Goal: Information Seeking & Learning: Learn about a topic

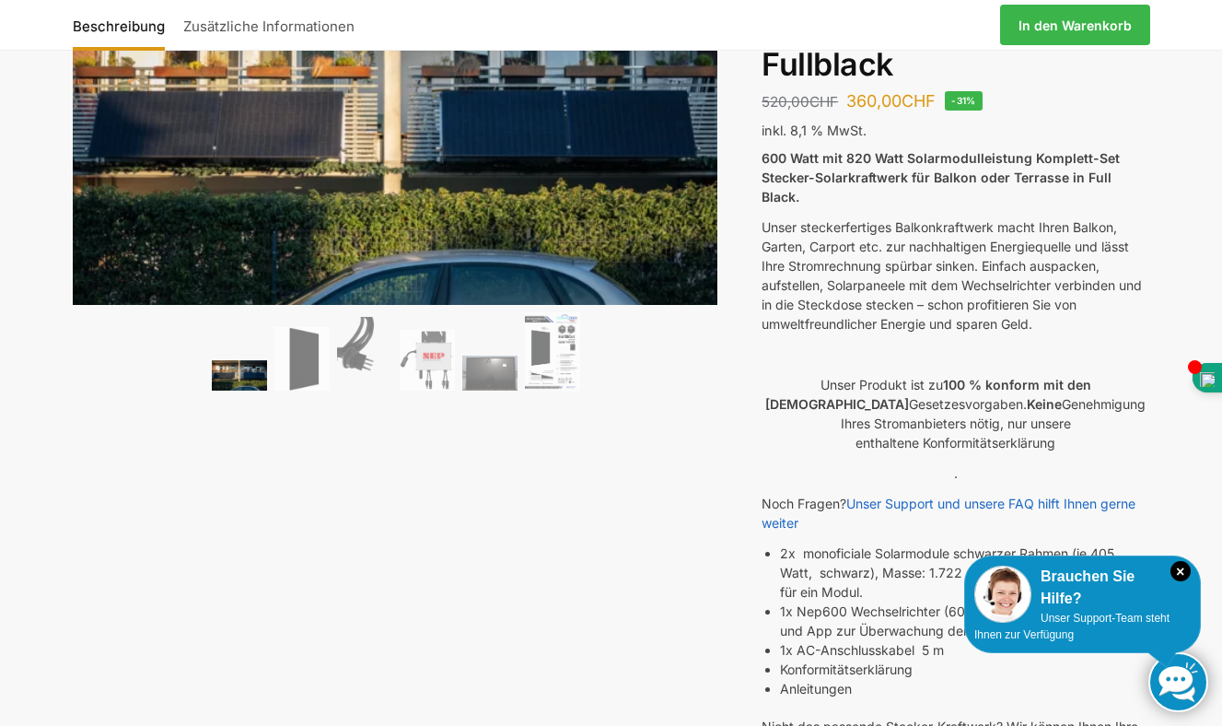
scroll to position [118, 0]
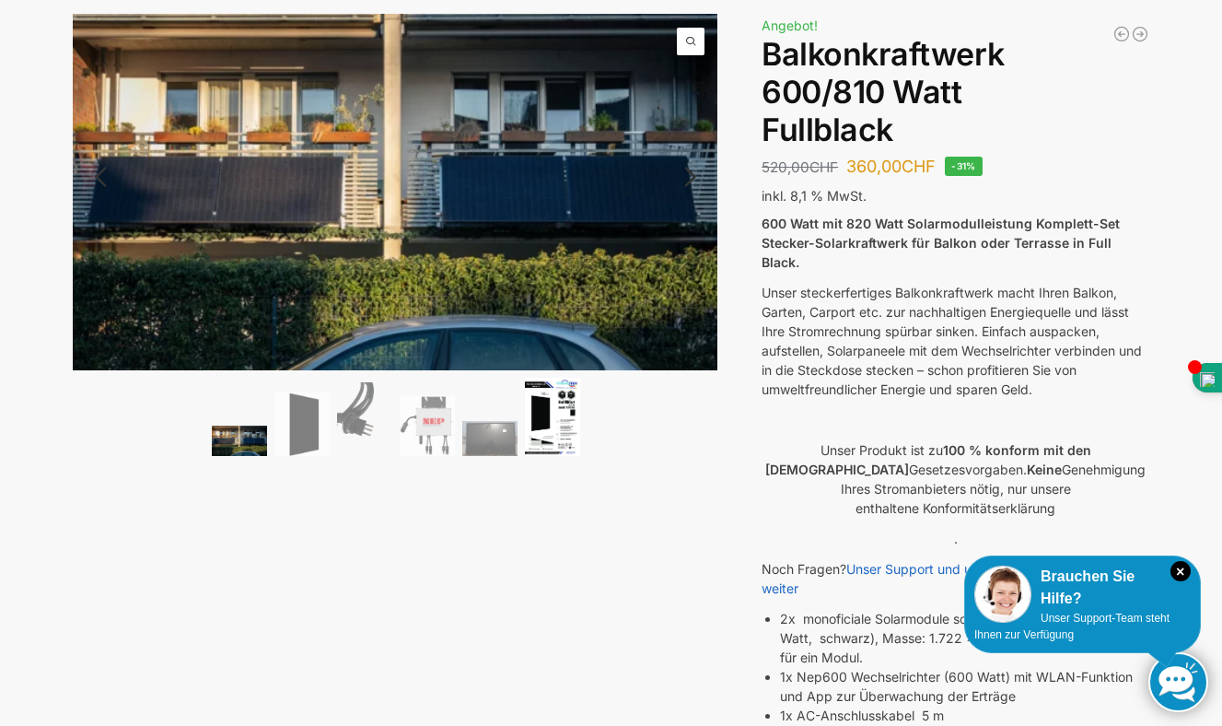
click at [546, 423] on img at bounding box center [552, 417] width 55 height 78
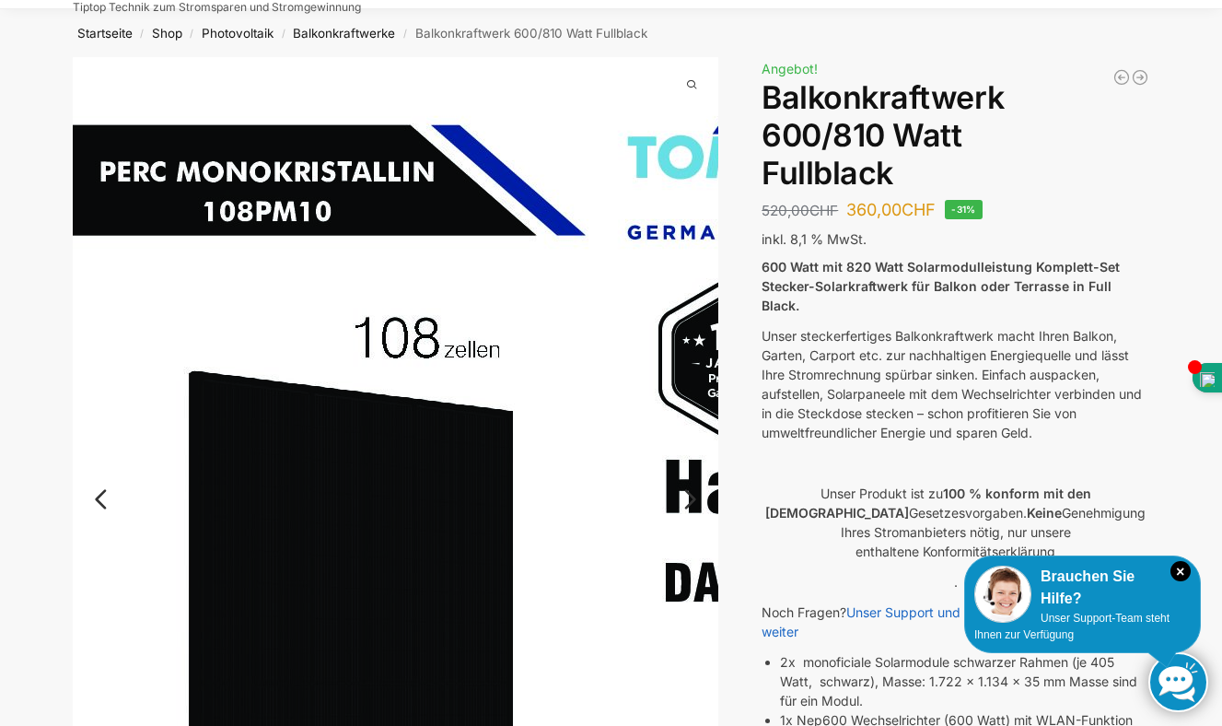
scroll to position [70, 0]
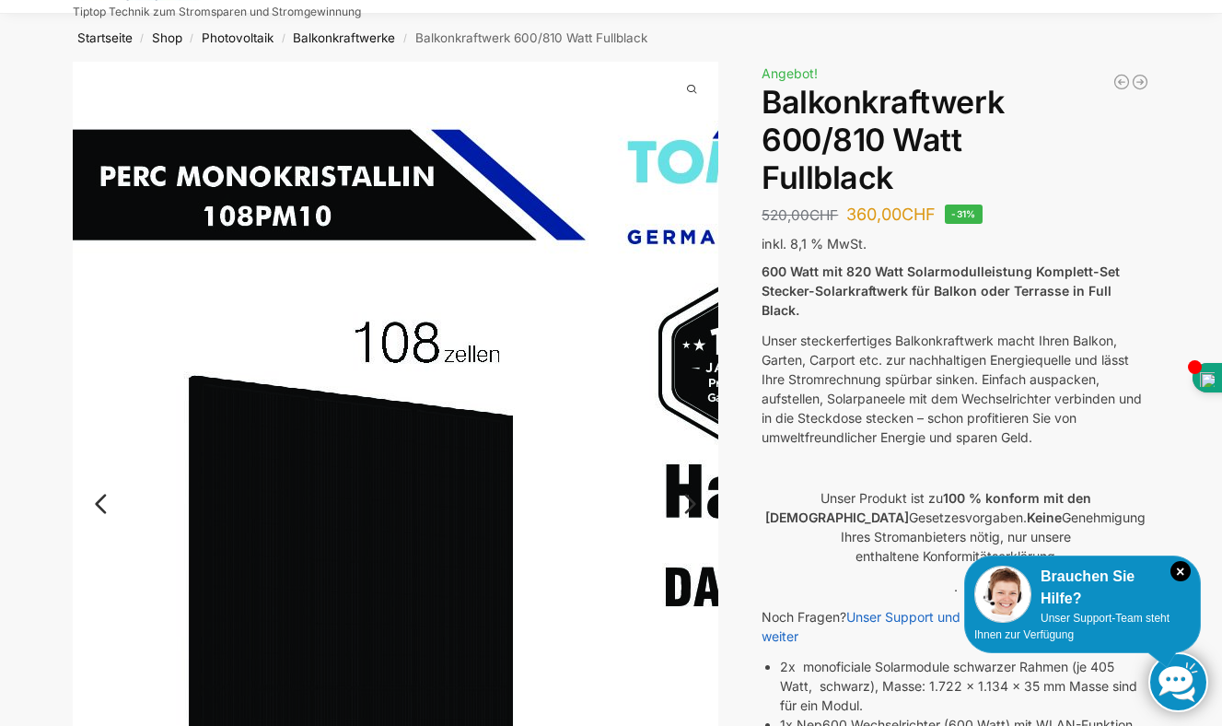
click at [693, 87] on span at bounding box center [692, 90] width 28 height 28
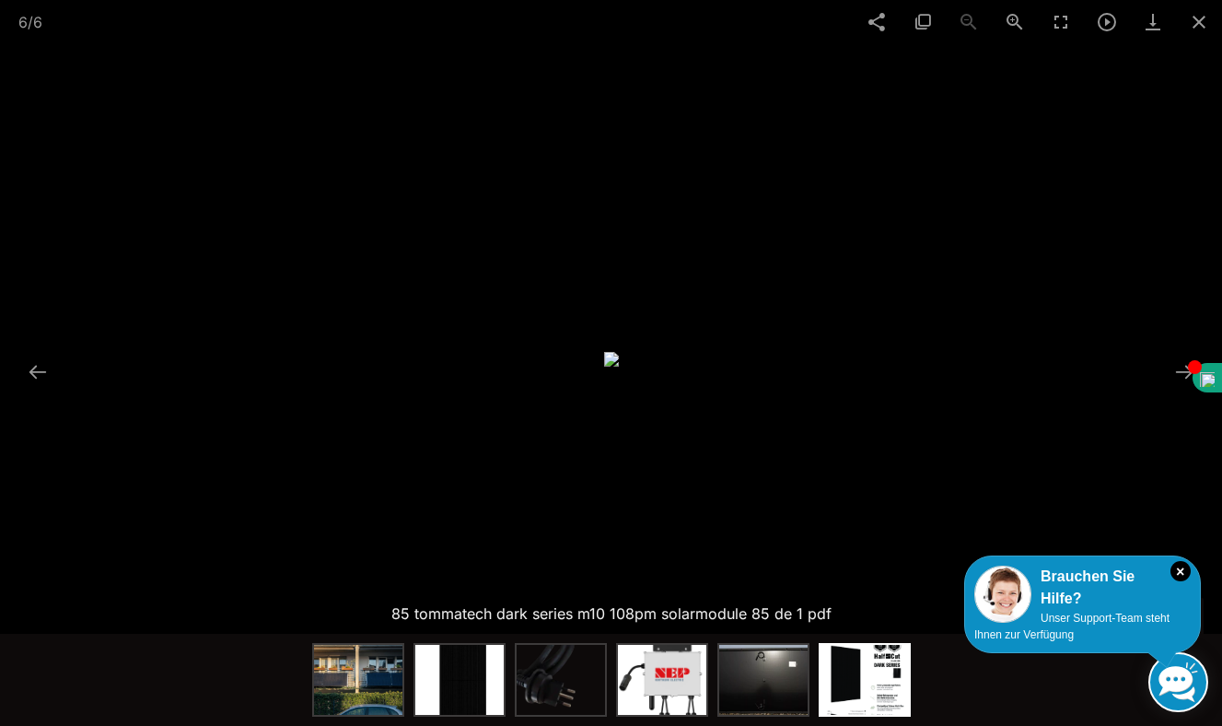
click at [862, 682] on img at bounding box center [865, 680] width 88 height 70
click at [861, 683] on img at bounding box center [865, 680] width 88 height 70
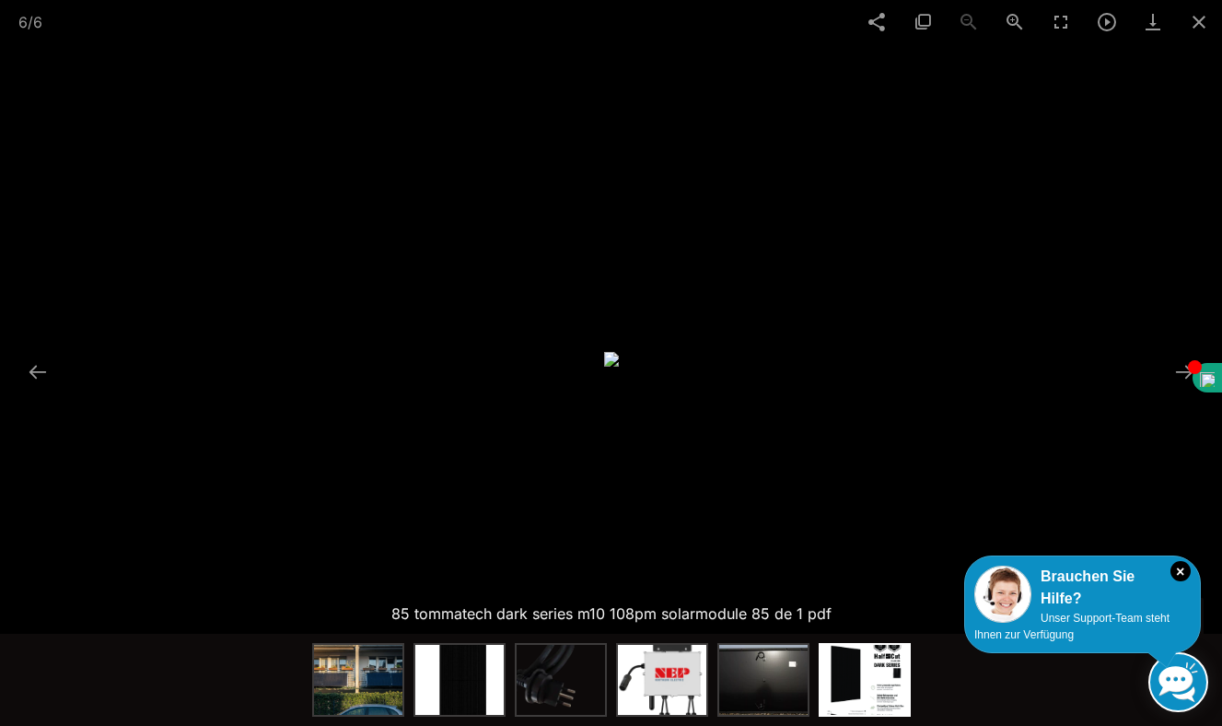
click at [31, 372] on button at bounding box center [37, 372] width 39 height 36
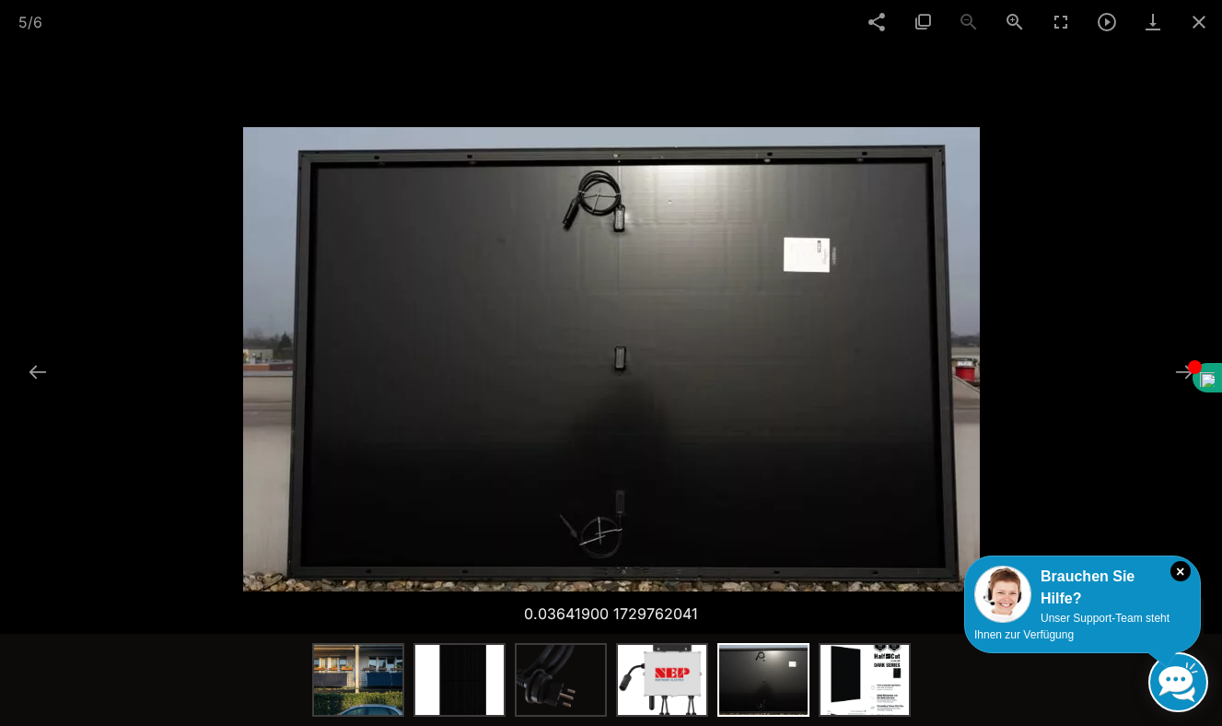
click at [31, 372] on button at bounding box center [37, 372] width 39 height 36
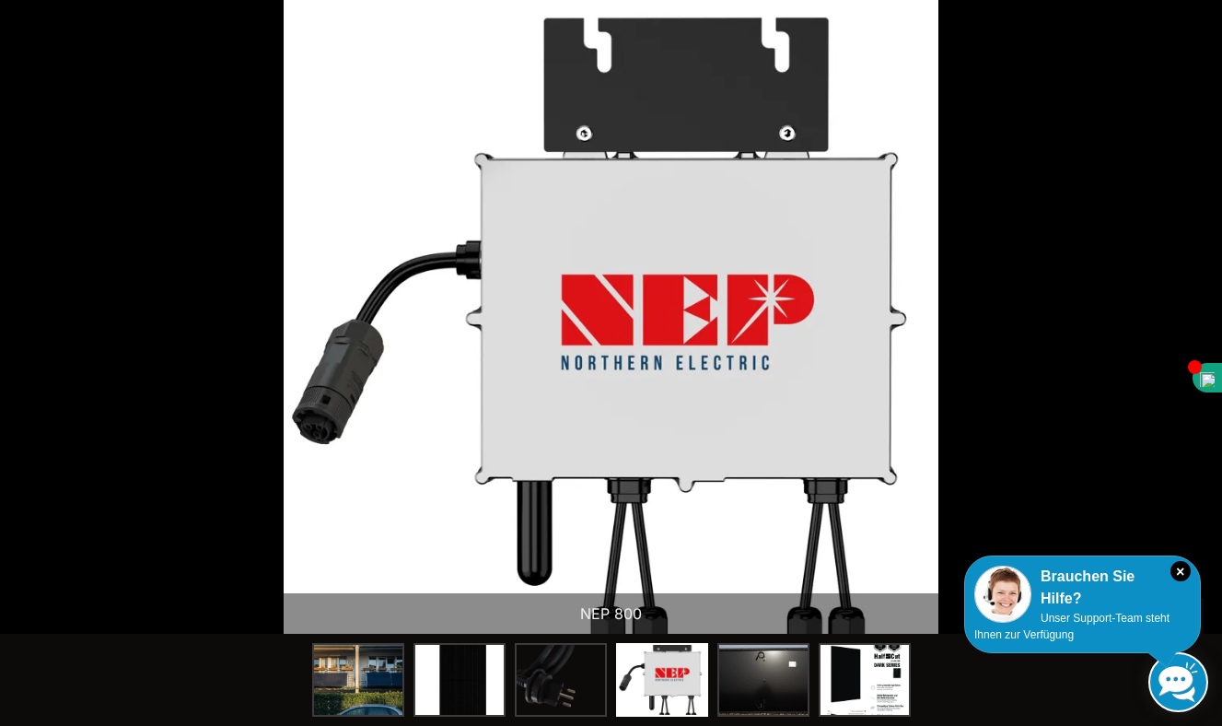
click at [31, 373] on button at bounding box center [28, 372] width 39 height 36
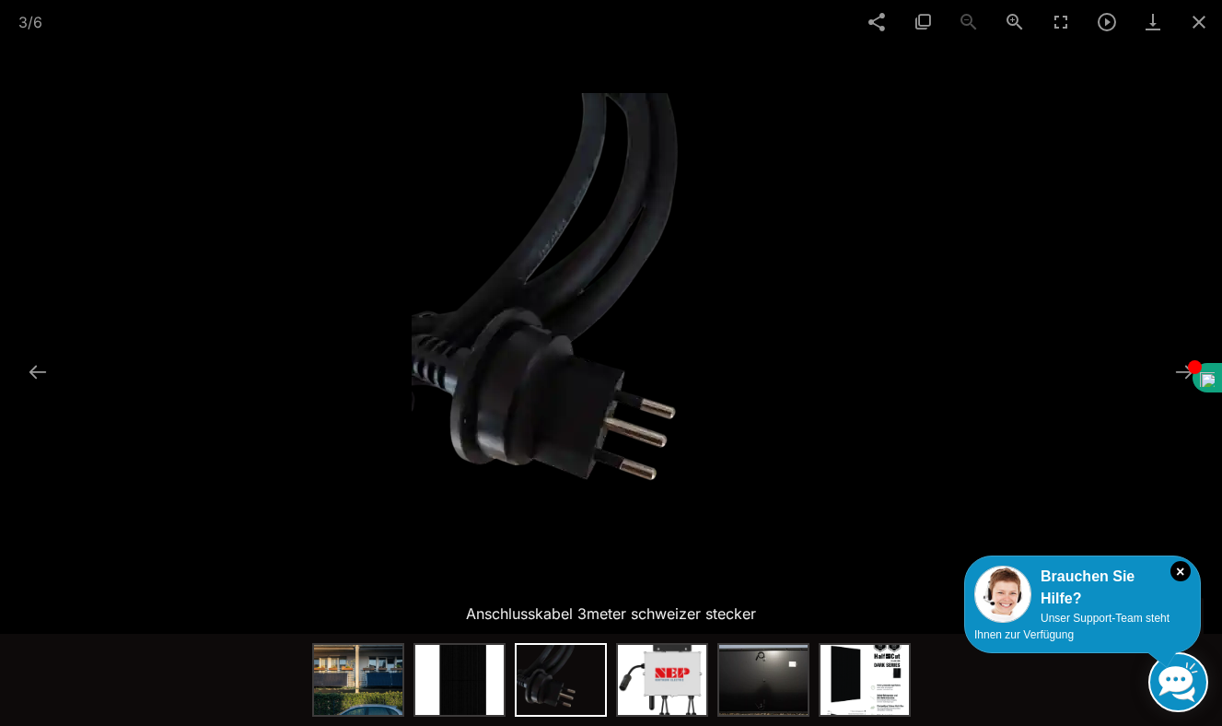
click at [31, 373] on button at bounding box center [37, 372] width 39 height 36
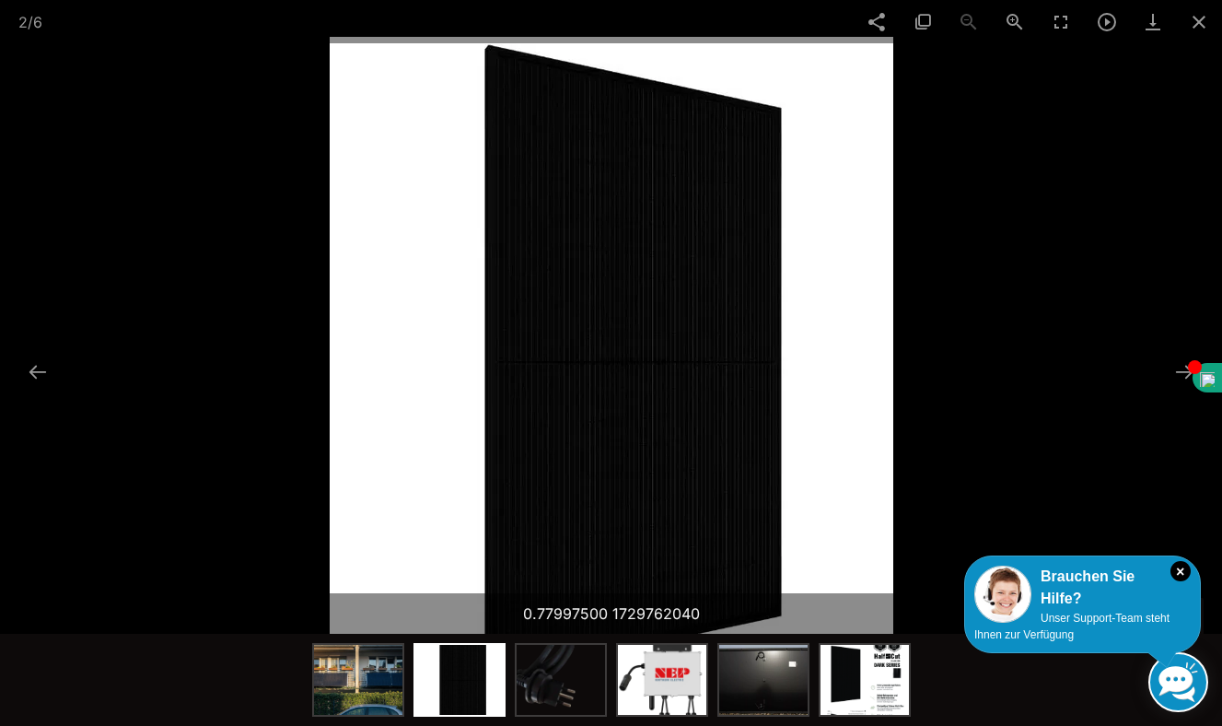
click at [31, 373] on button at bounding box center [37, 372] width 39 height 36
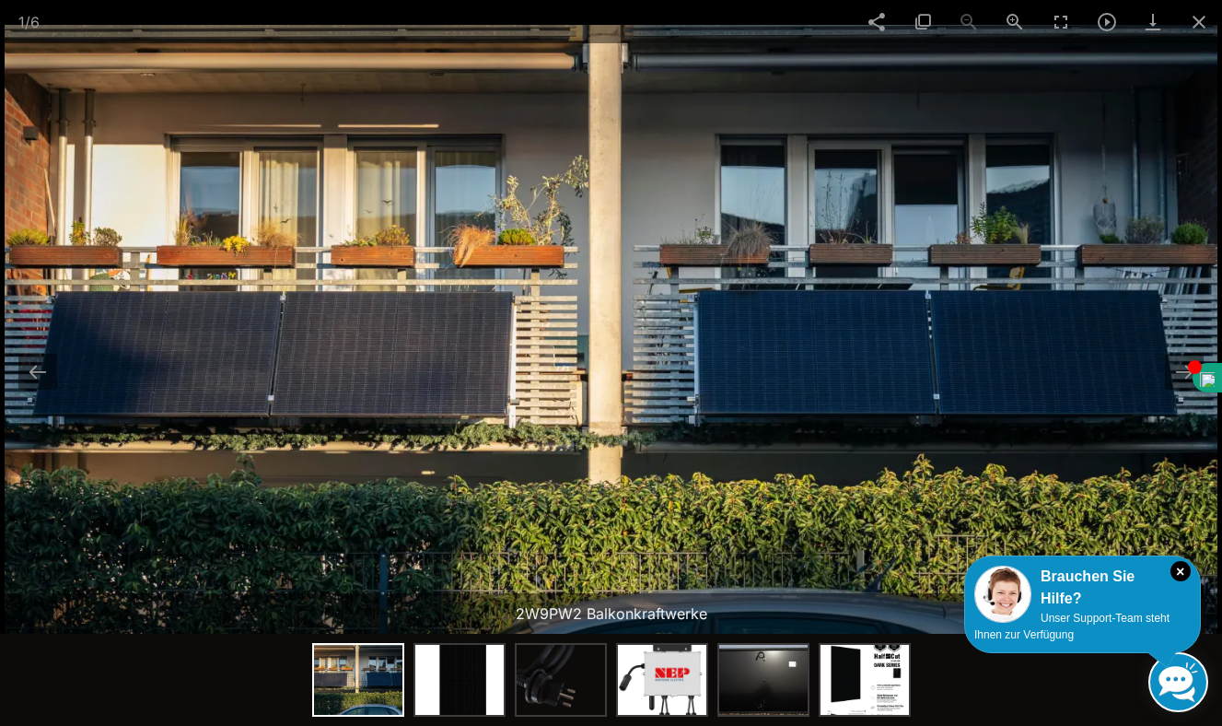
click at [30, 373] on button at bounding box center [37, 372] width 39 height 36
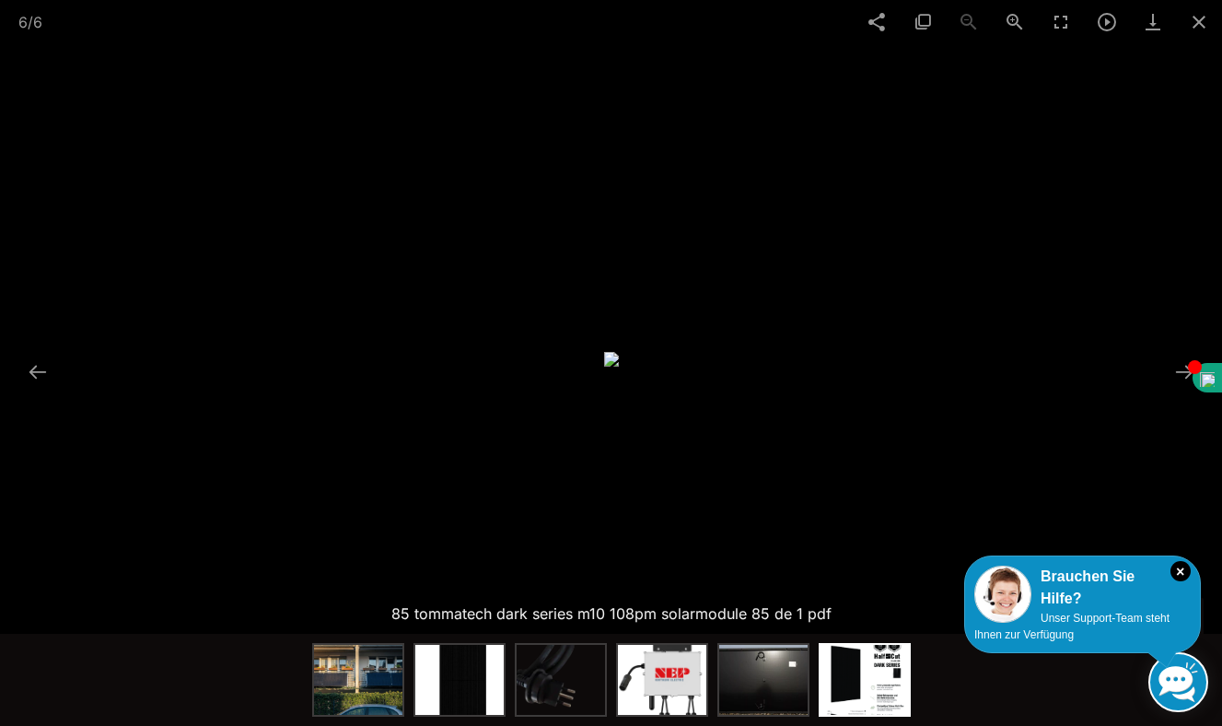
click at [30, 373] on button at bounding box center [37, 372] width 39 height 36
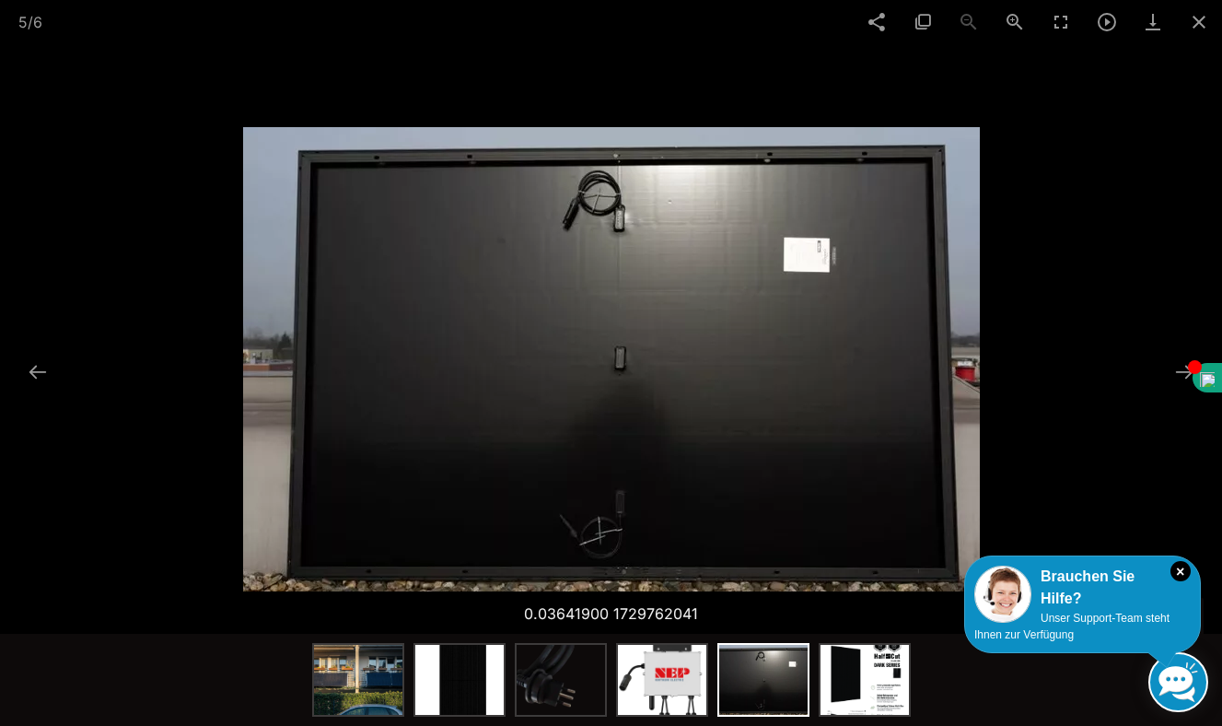
click at [1200, 23] on span at bounding box center [1199, 21] width 46 height 43
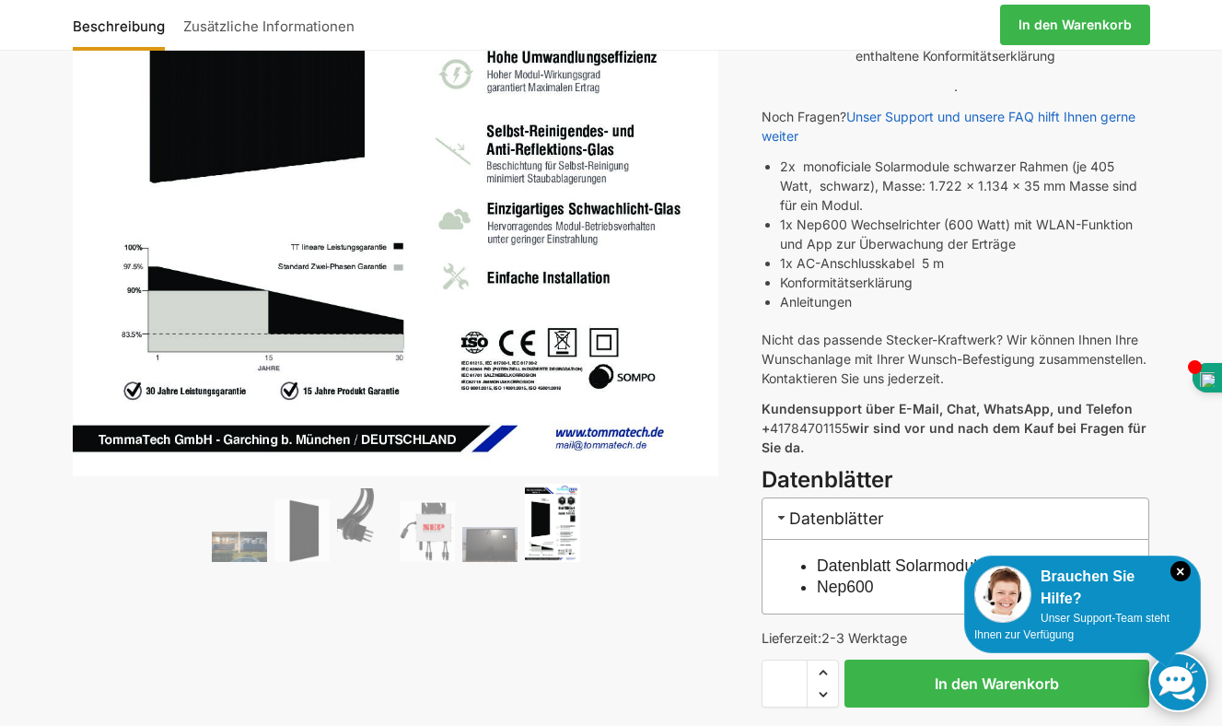
scroll to position [623, 0]
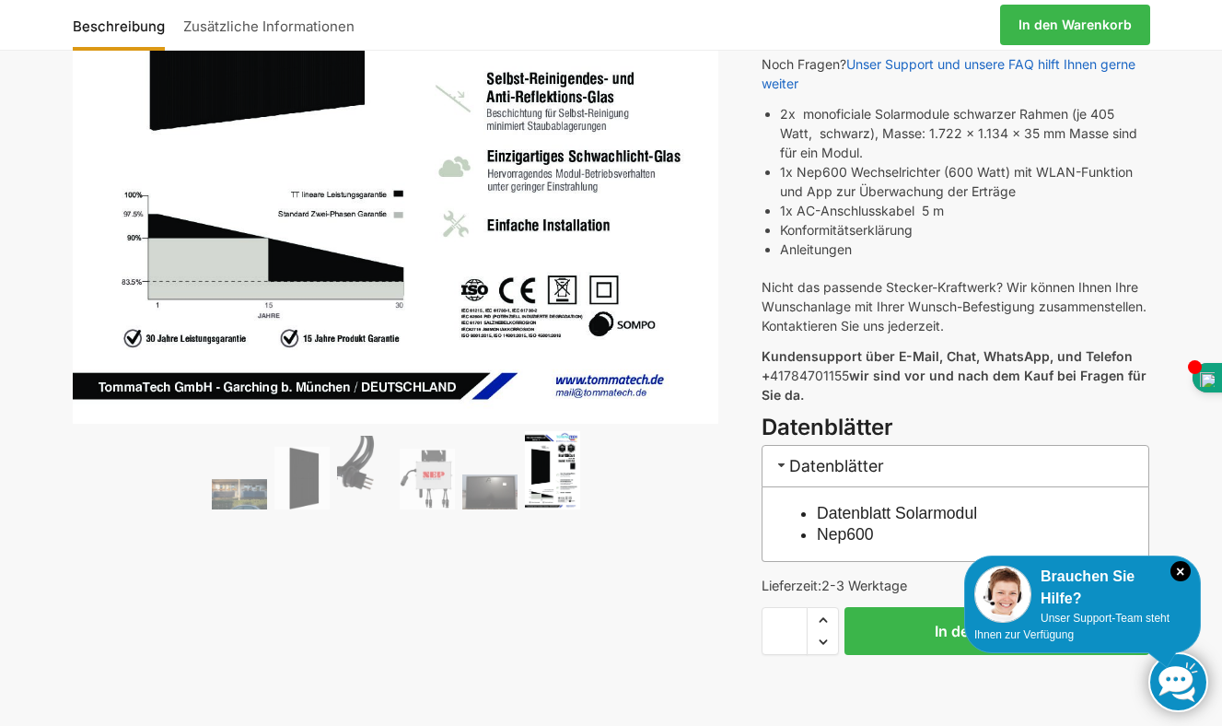
click at [830, 525] on link "Nep600" at bounding box center [845, 534] width 57 height 18
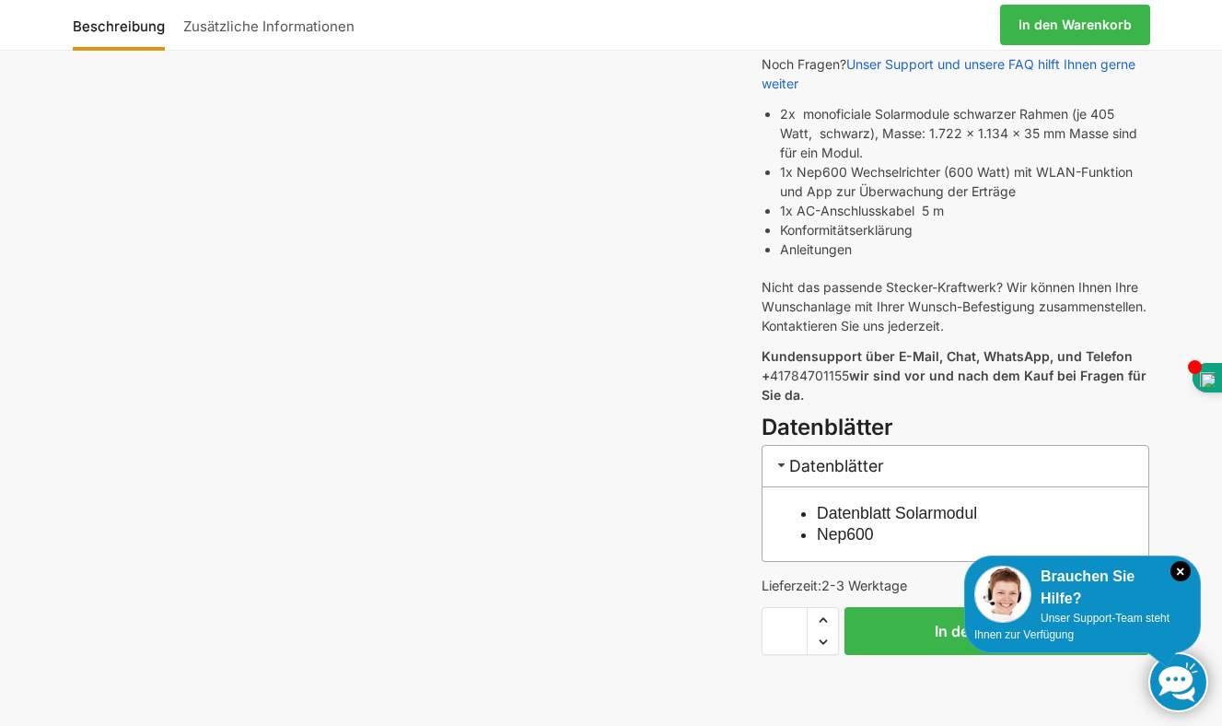
click at [841, 525] on link "Nep600" at bounding box center [845, 534] width 57 height 18
click at [830, 504] on link "Datenblatt Solarmodul" at bounding box center [897, 513] width 160 height 18
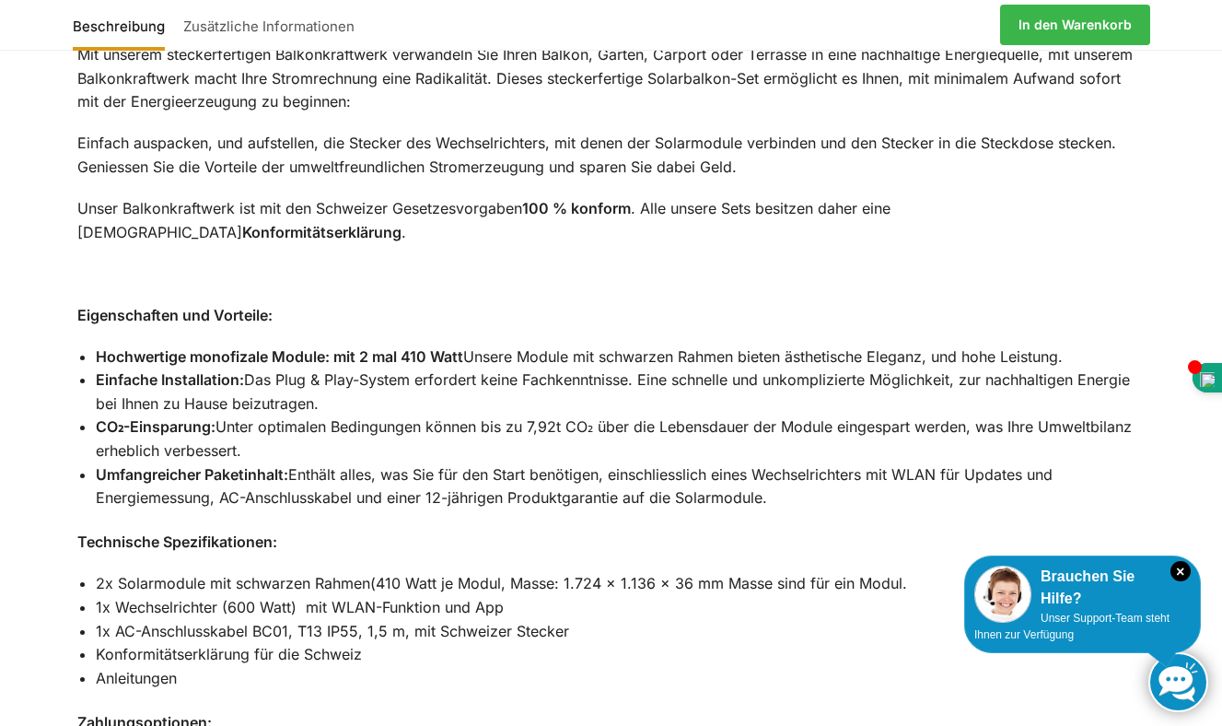
scroll to position [1521, 0]
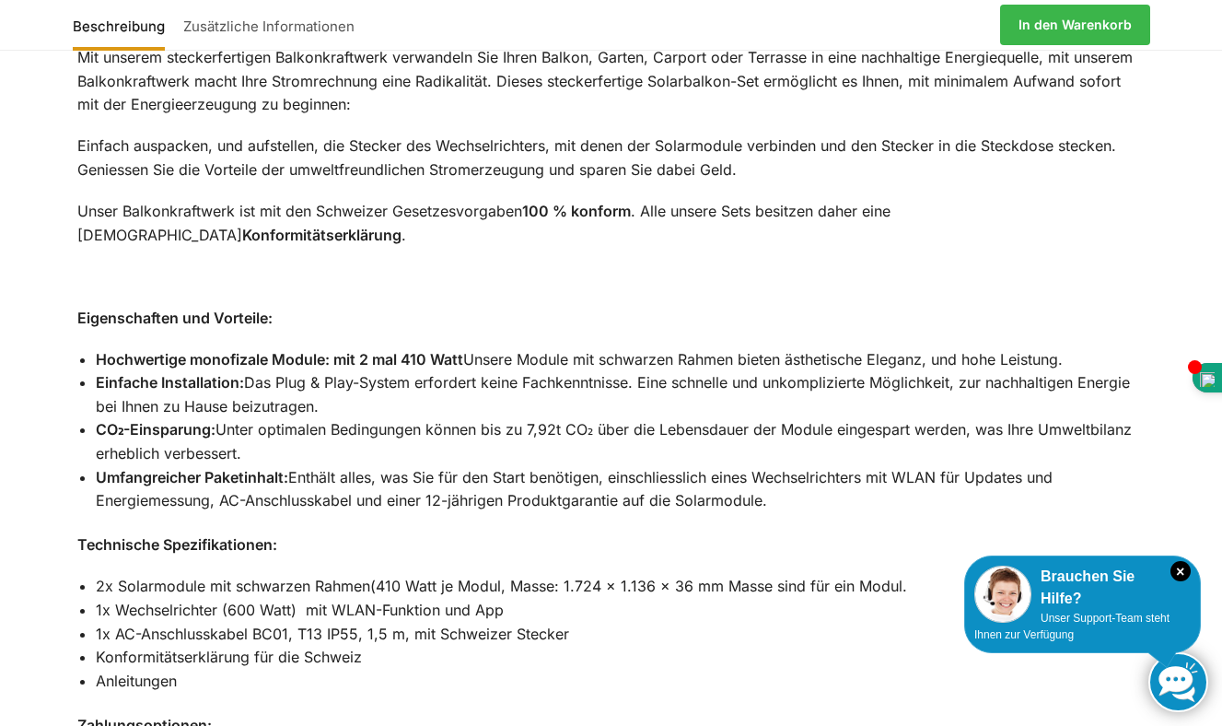
click at [229, 34] on link "Zusätzliche Informationen" at bounding box center [269, 25] width 190 height 44
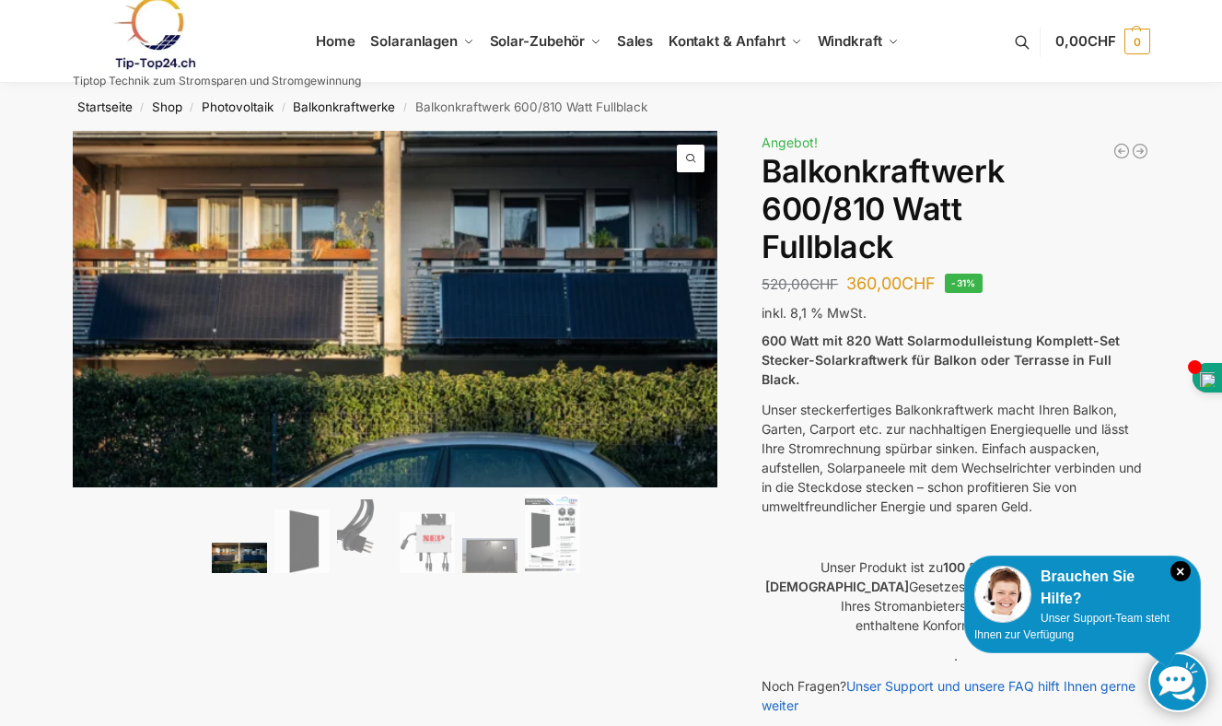
scroll to position [0, 0]
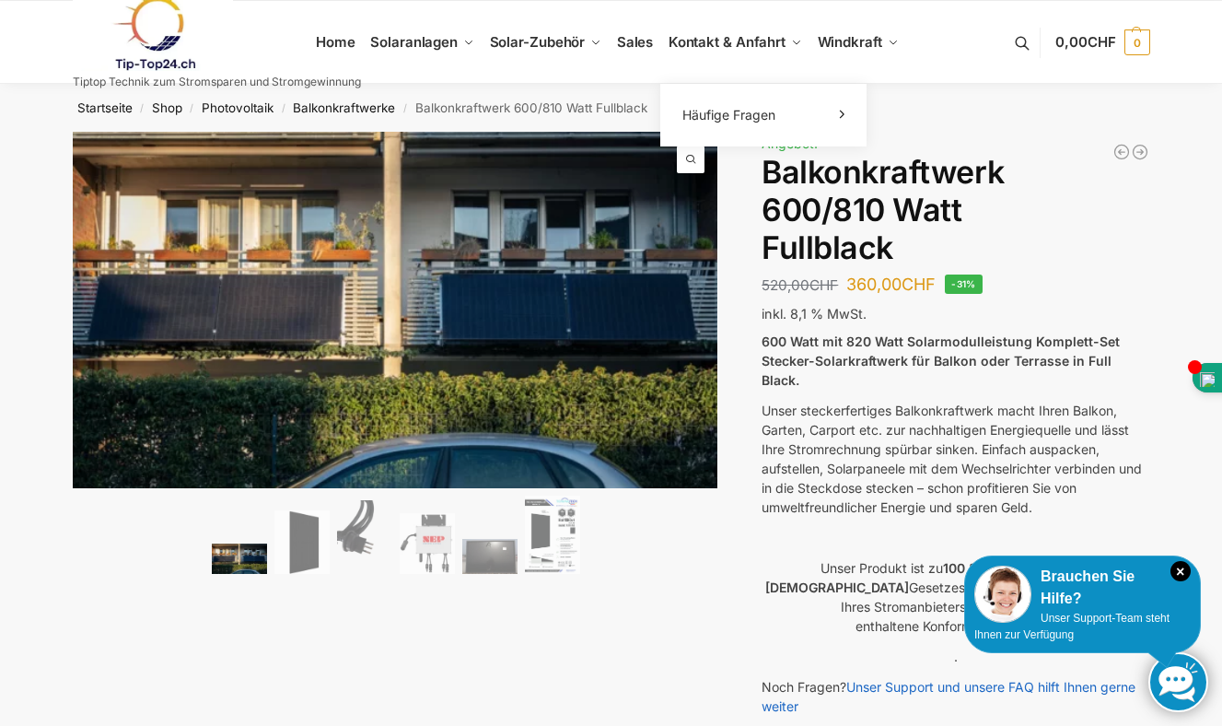
click at [706, 41] on span "Kontakt & Anfahrt" at bounding box center [727, 41] width 117 height 17
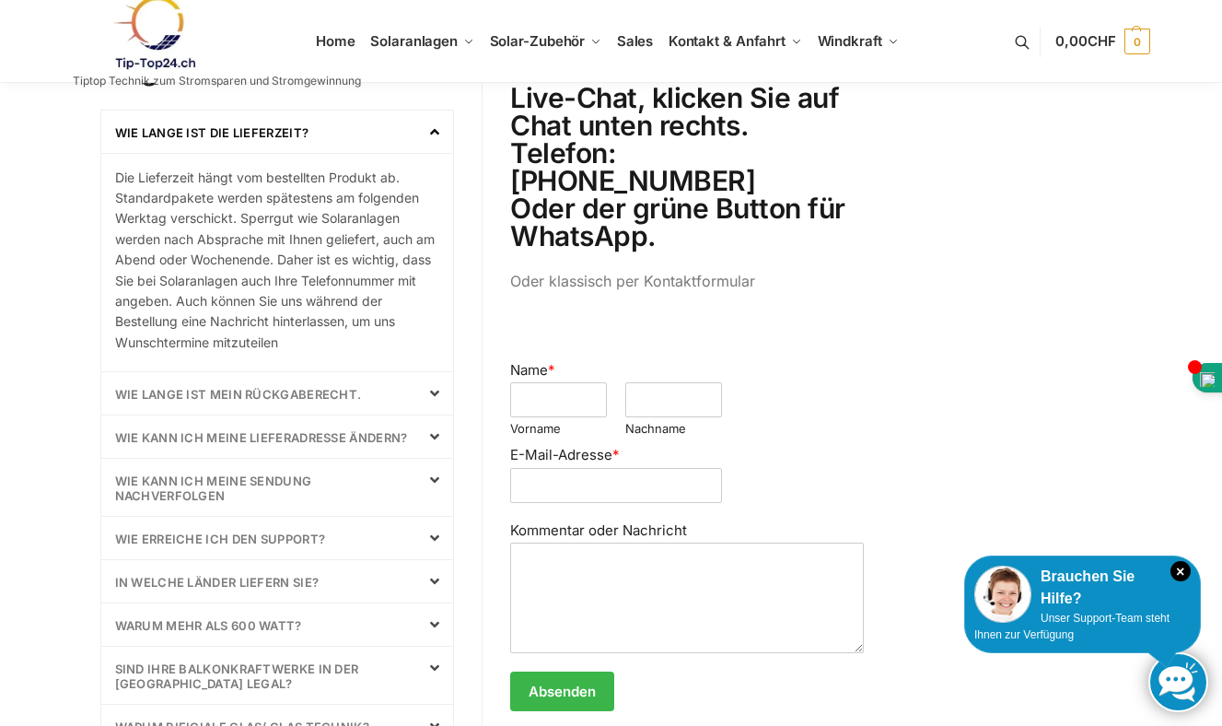
scroll to position [659, 0]
click at [424, 388] on span at bounding box center [428, 394] width 22 height 15
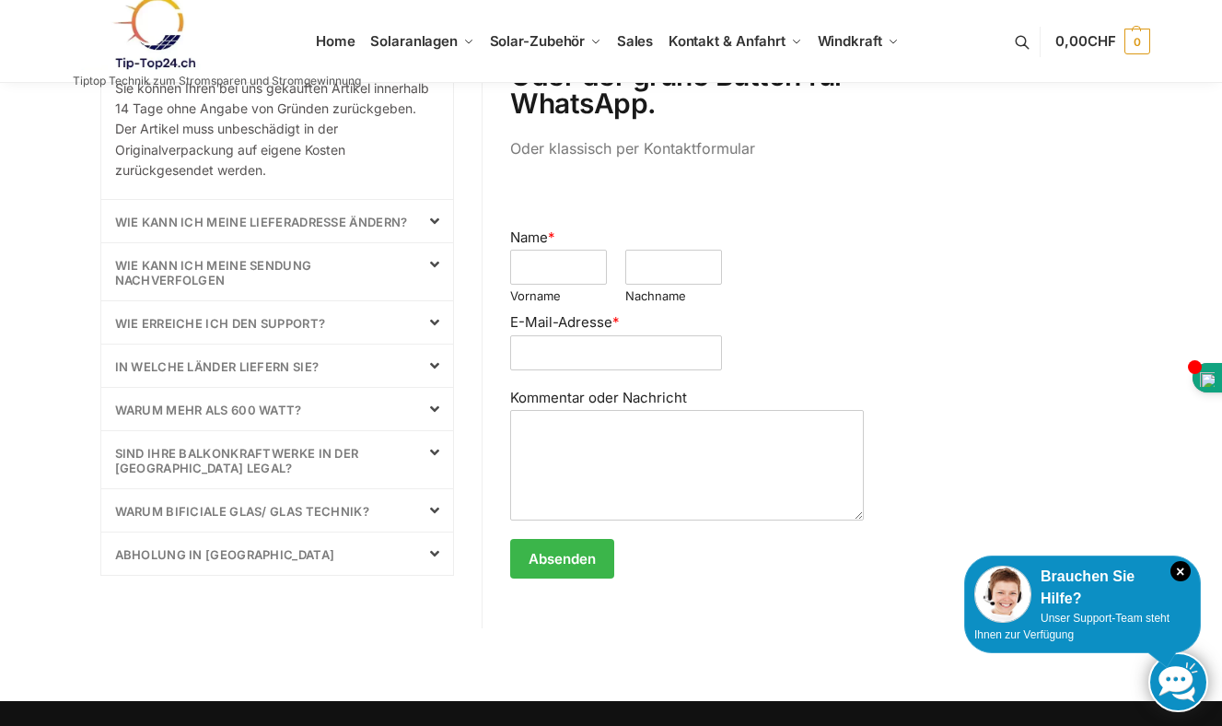
scroll to position [808, 0]
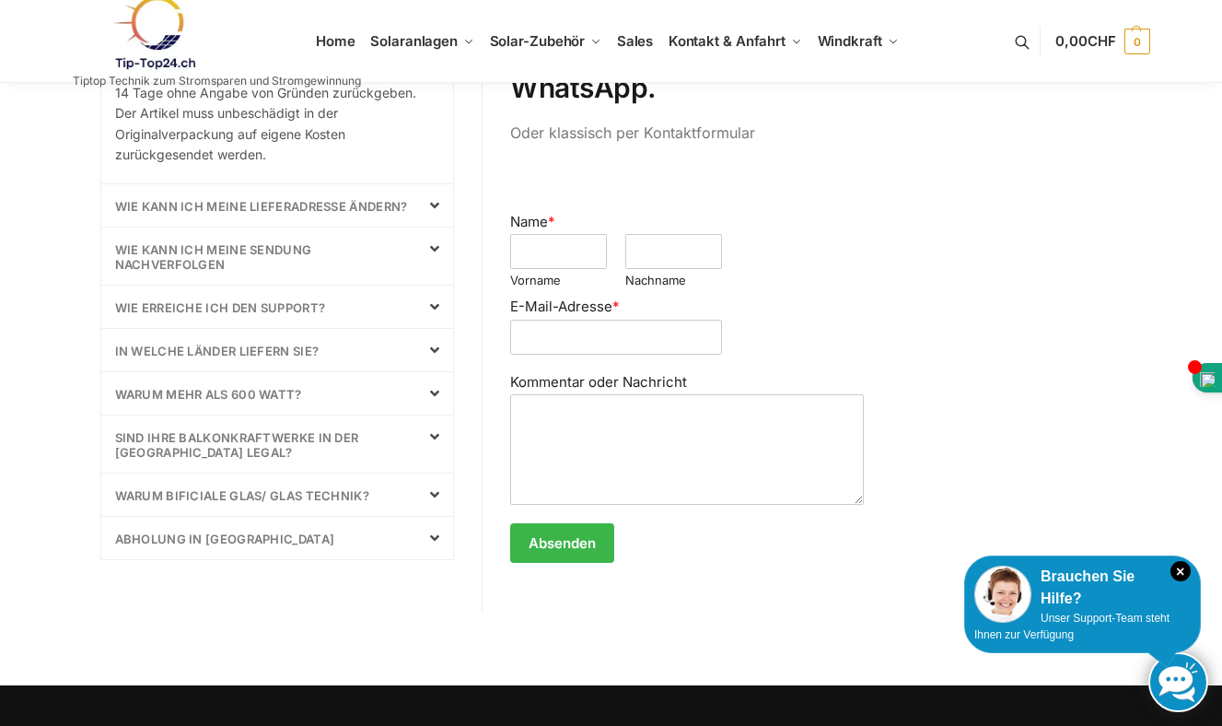
click at [426, 344] on span at bounding box center [428, 350] width 22 height 15
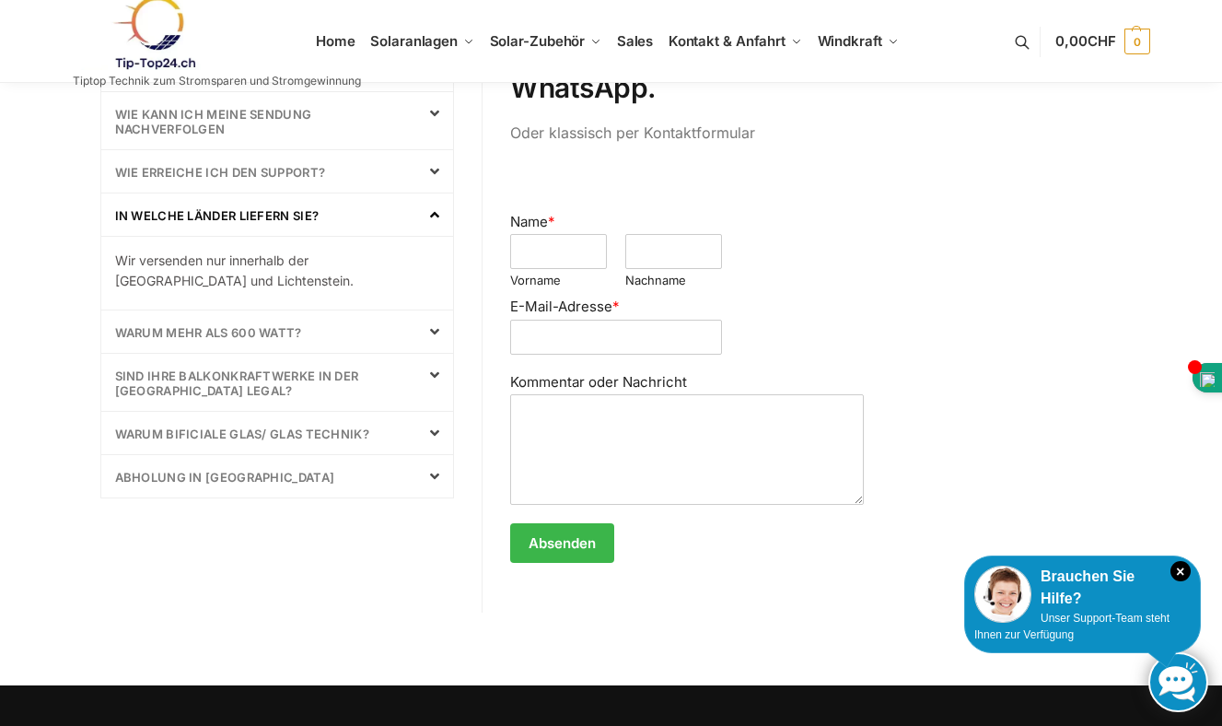
click at [423, 339] on div "Warum mehr als 600 Watt?" at bounding box center [277, 331] width 353 height 42
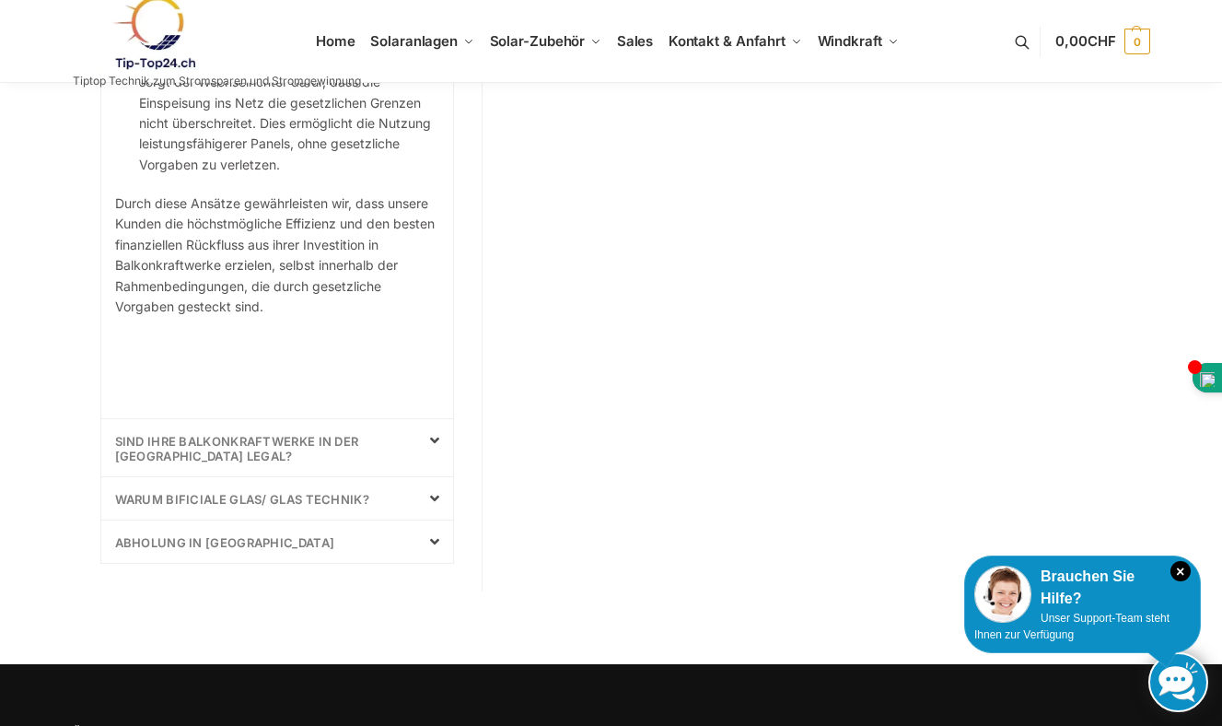
scroll to position [2101, 0]
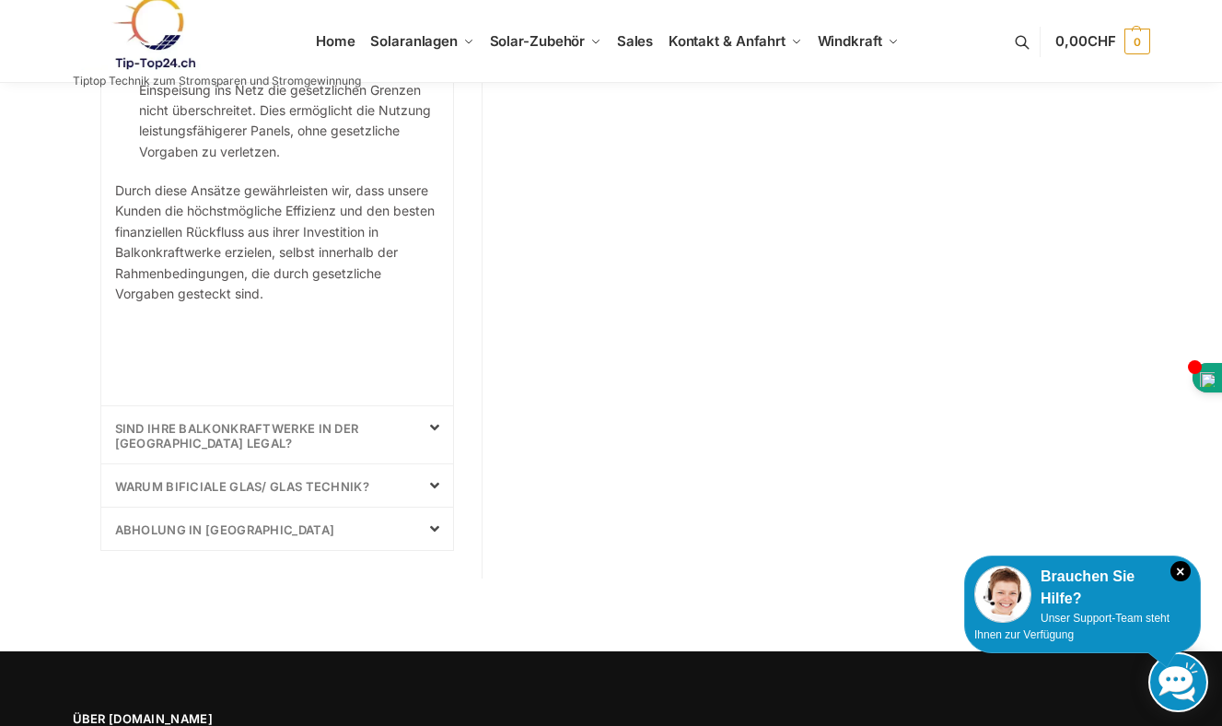
click at [255, 421] on link "sind Ihre Balkonkraftwerke in der [GEOGRAPHIC_DATA] Legal?" at bounding box center [237, 435] width 244 height 29
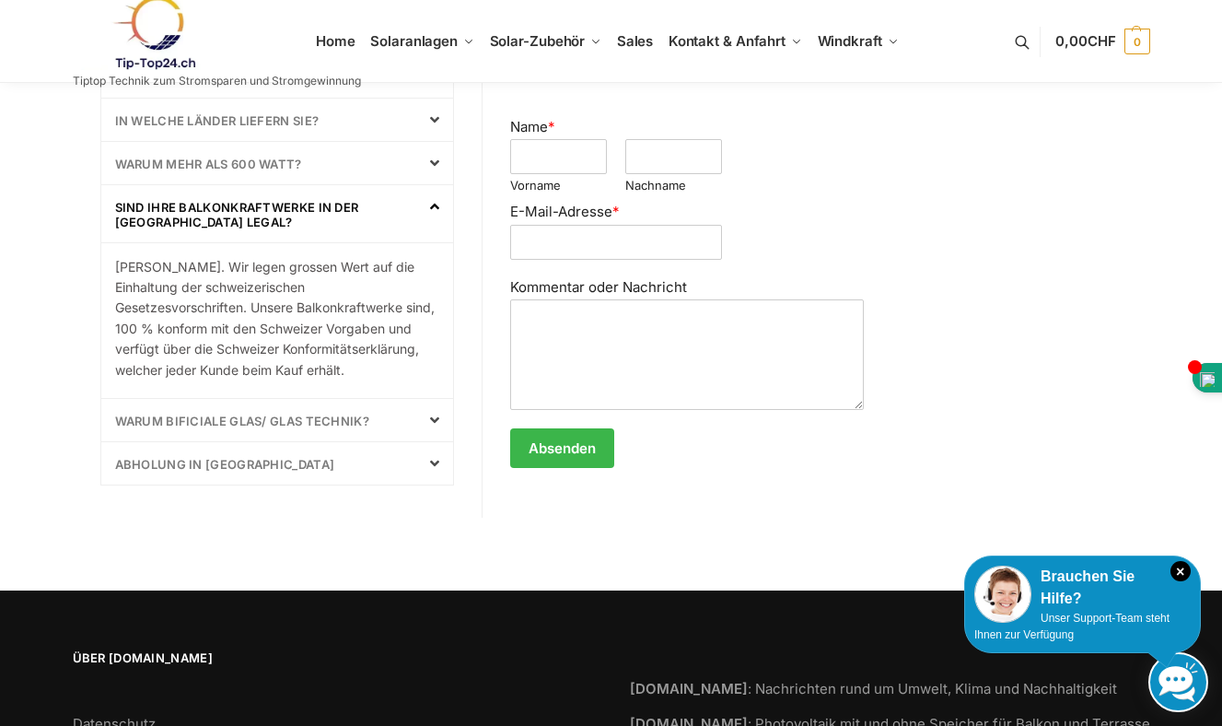
scroll to position [904, 0]
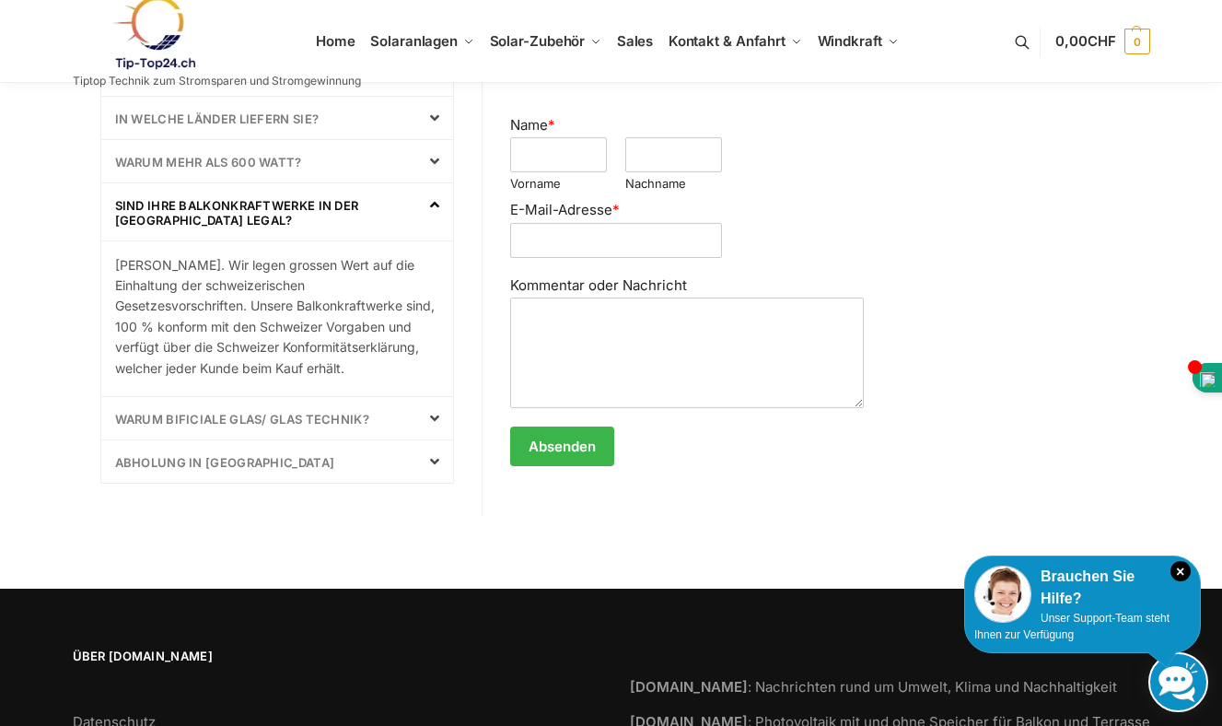
click at [254, 428] on div "Warum bificiale Glas/ Glas Technik?" at bounding box center [277, 418] width 353 height 42
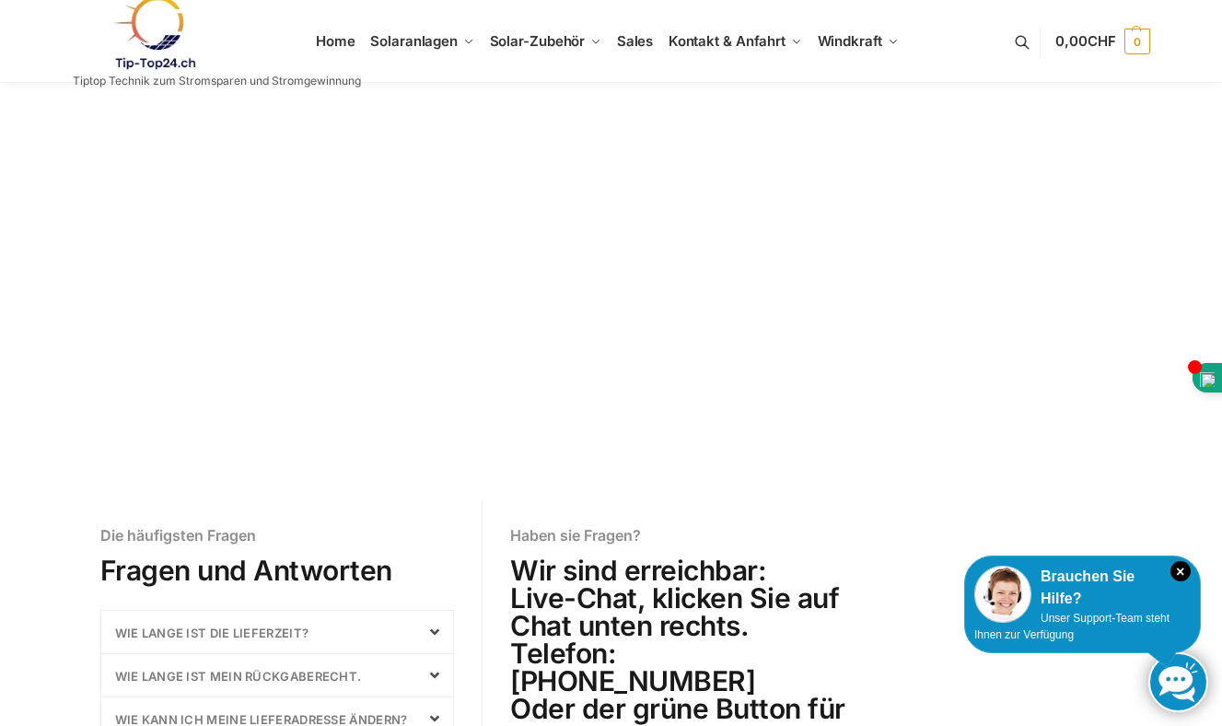
scroll to position [0, 0]
